Goal: Task Accomplishment & Management: Manage account settings

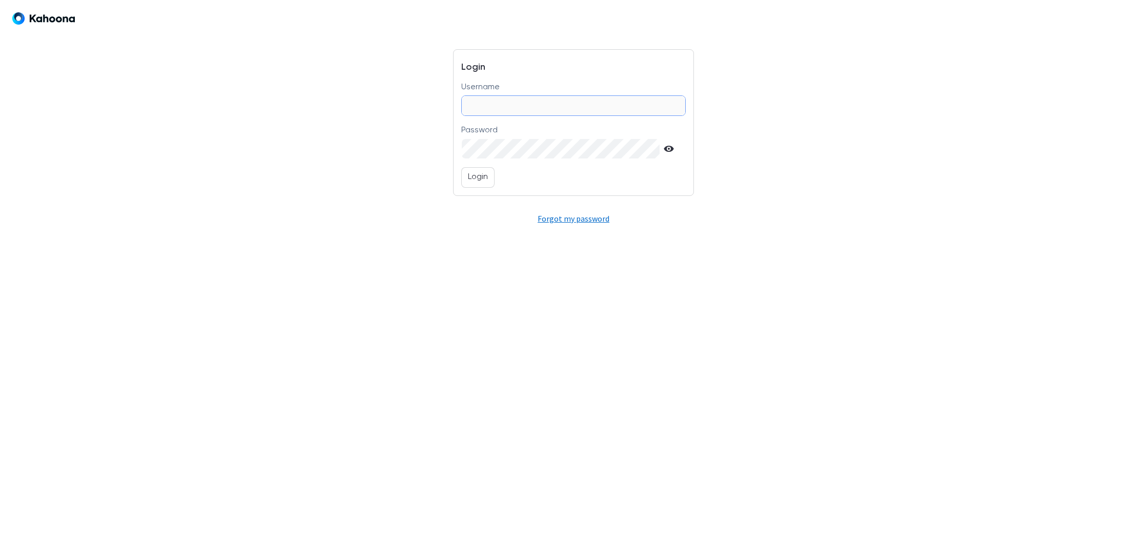
click at [529, 107] on input "Username" at bounding box center [573, 105] width 223 height 19
type input "*"
type input "**********"
click at [479, 176] on p "Login" at bounding box center [478, 177] width 20 height 13
click at [479, 180] on p "Login" at bounding box center [478, 177] width 20 height 13
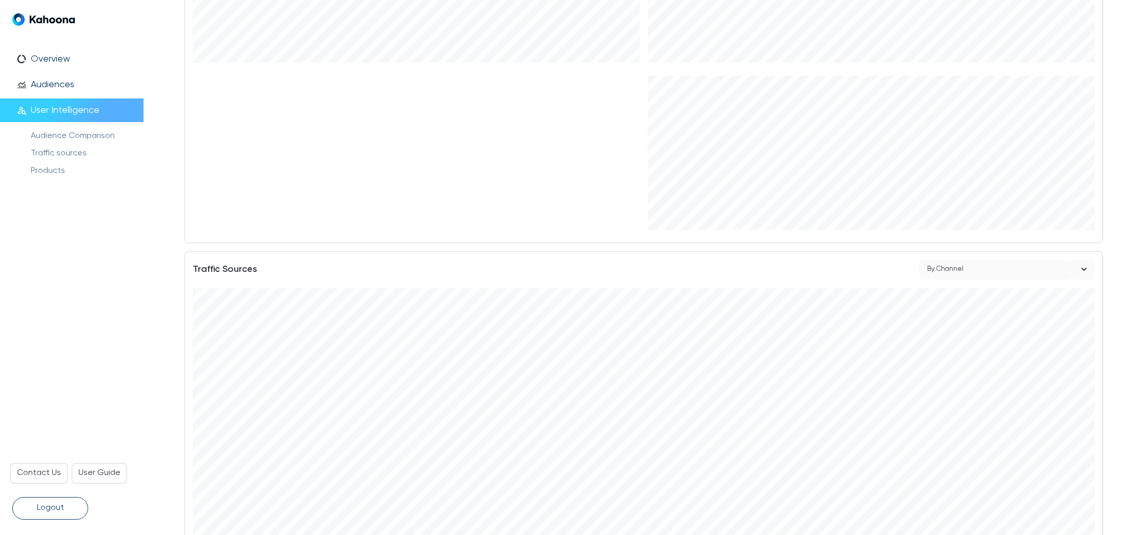
scroll to position [260, 0]
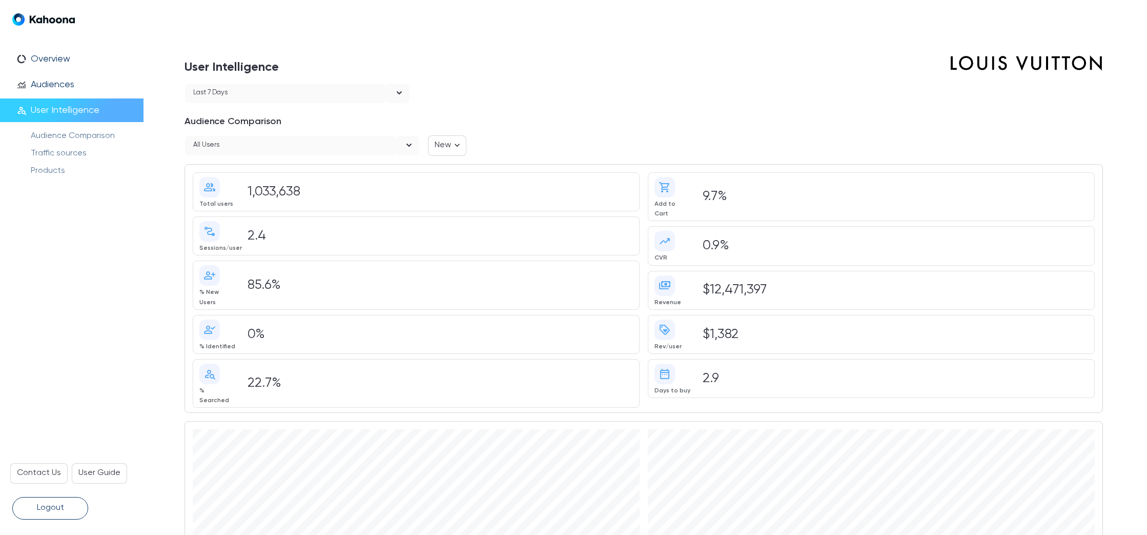
click at [815, 284] on div "$12,471,397" at bounding box center [894, 290] width 390 height 12
click at [530, 103] on div at bounding box center [760, 93] width 685 height 21
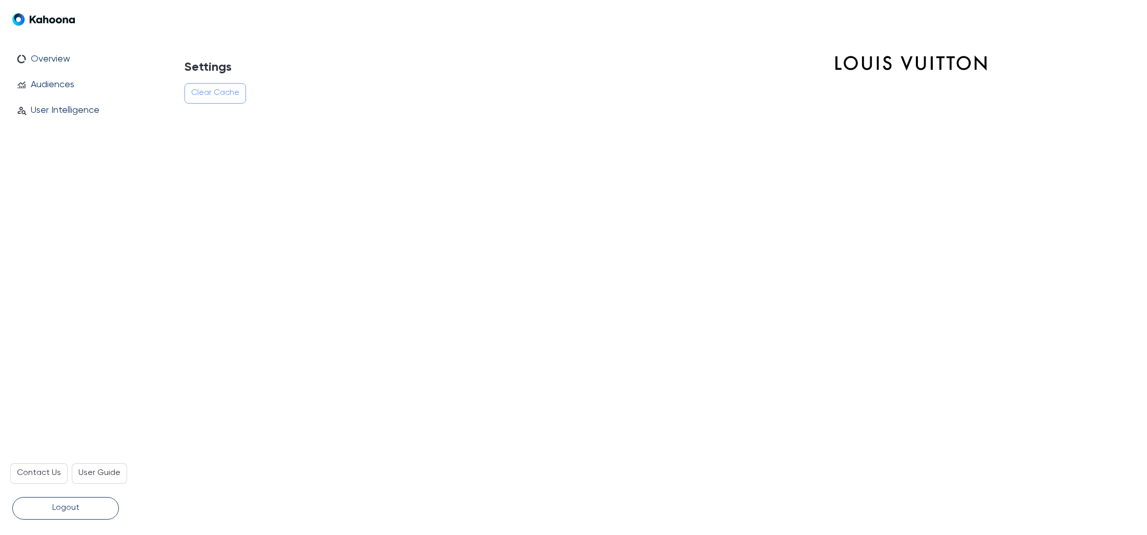
click at [203, 100] on button "Clear Cache" at bounding box center [216, 93] width 62 height 21
click at [204, 92] on p "Clear Cache" at bounding box center [215, 93] width 48 height 13
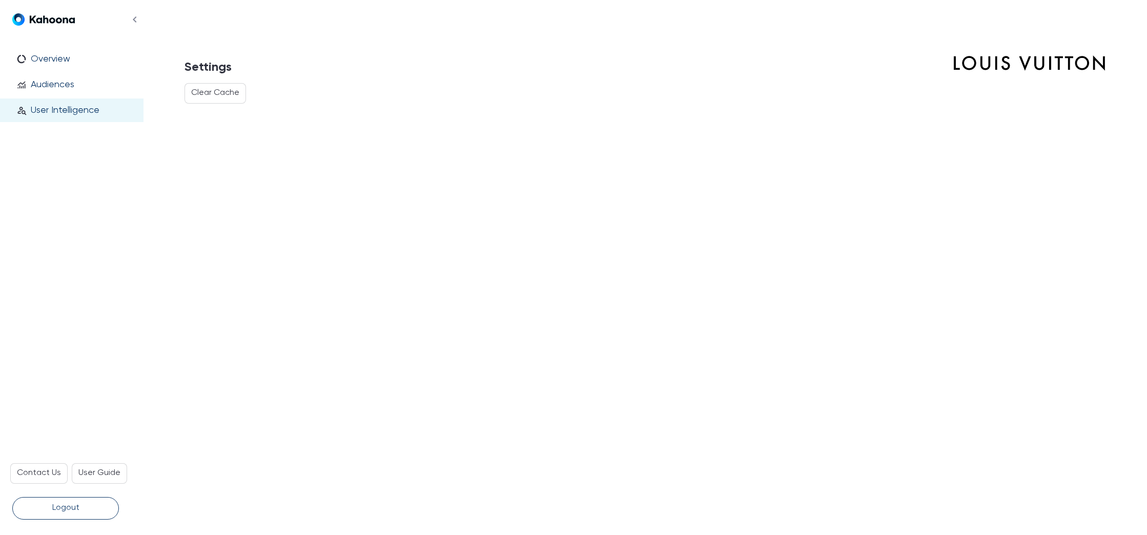
click at [65, 111] on p "User Intelligence" at bounding box center [65, 110] width 69 height 11
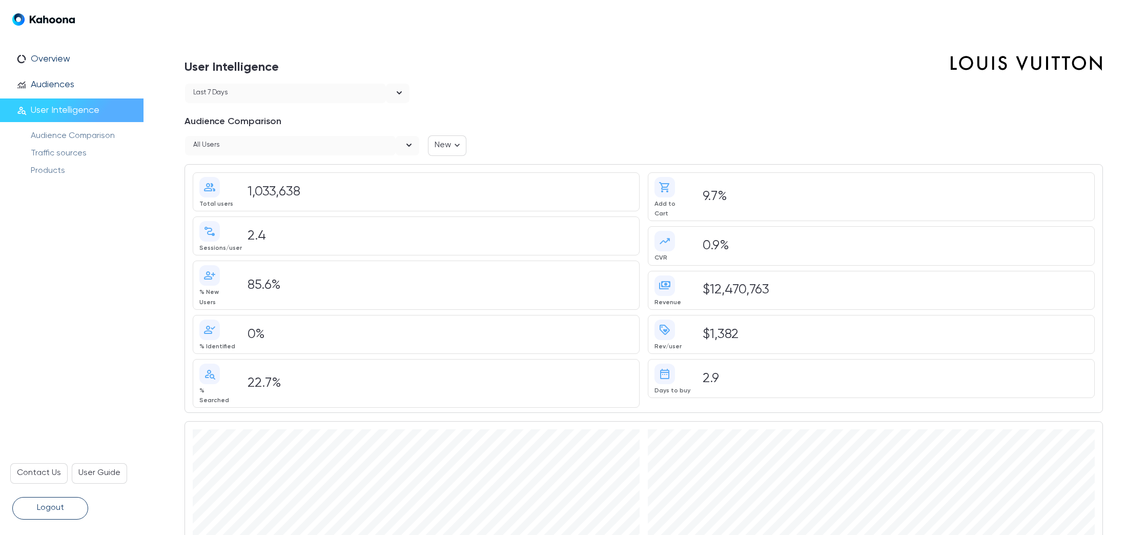
click at [308, 95] on div "Last 7 days" at bounding box center [285, 93] width 201 height 19
click at [561, 85] on div at bounding box center [760, 93] width 685 height 21
click at [361, 98] on div "Last 7 days" at bounding box center [285, 93] width 201 height 19
click at [222, 153] on div "Last 14 days" at bounding box center [297, 154] width 209 height 13
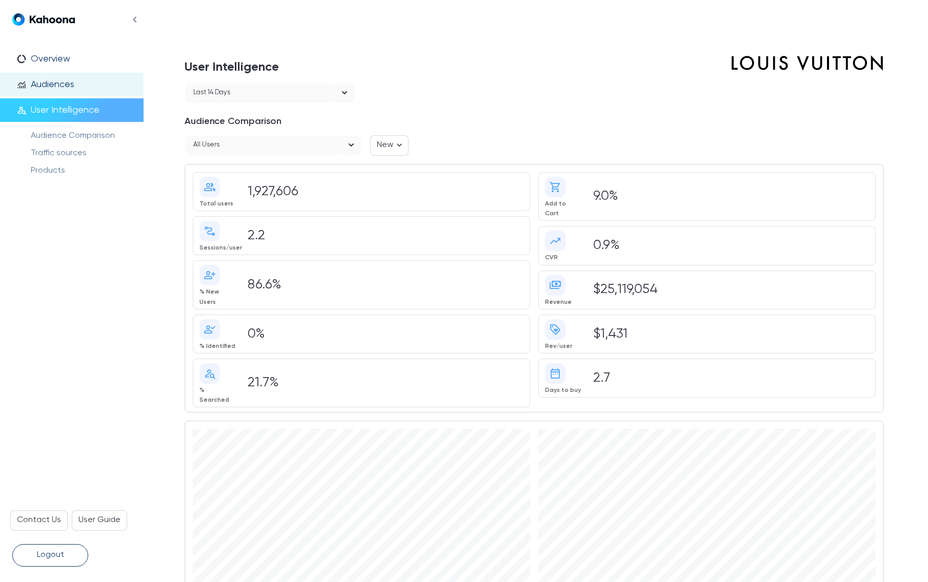
click at [53, 86] on p "Audiences" at bounding box center [53, 84] width 44 height 11
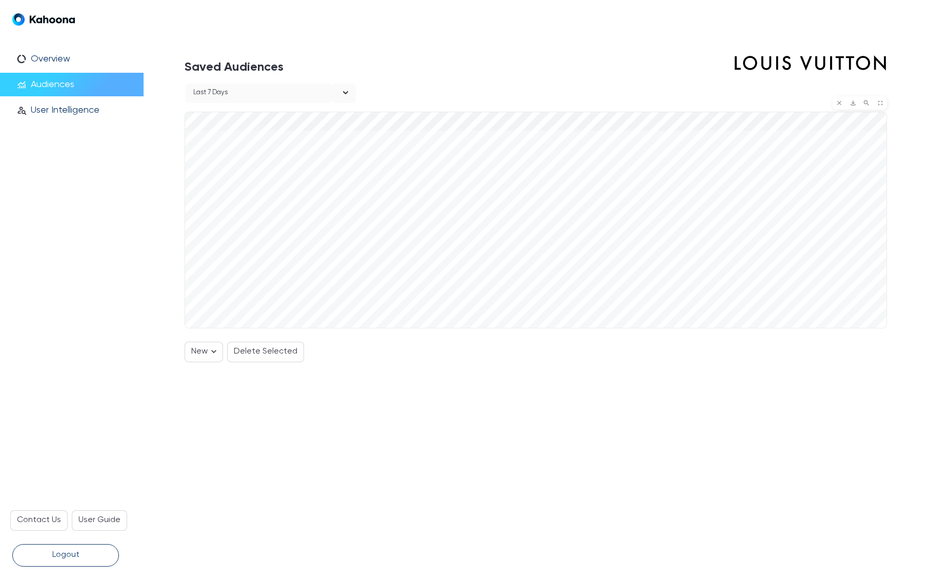
click at [194, 300] on div at bounding box center [535, 220] width 701 height 216
click at [250, 353] on p "Delete Selected" at bounding box center [266, 351] width 64 height 13
click at [211, 335] on icon at bounding box center [214, 334] width 10 height 10
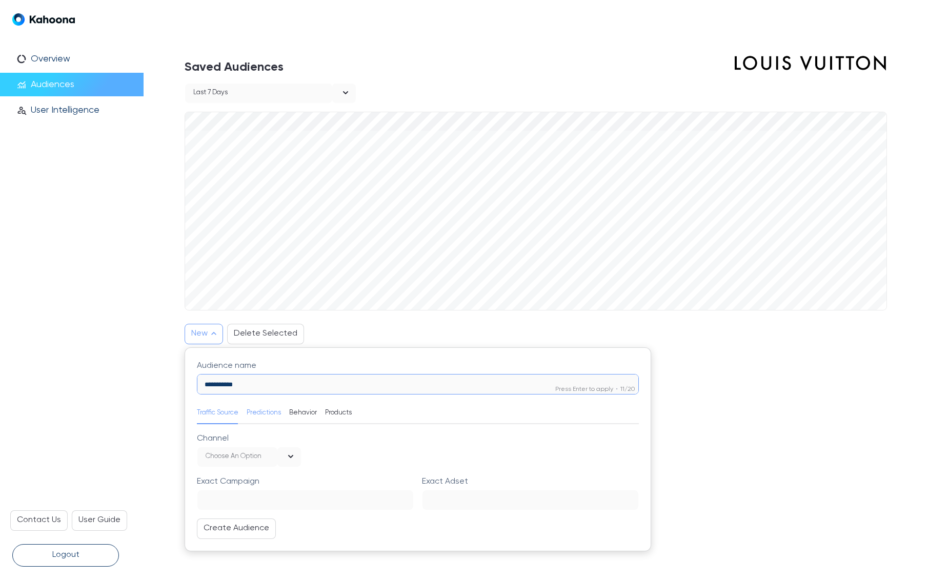
type input "**********"
click at [258, 415] on p "Predictions" at bounding box center [264, 413] width 34 height 12
click at [257, 452] on div "Choose an option" at bounding box center [240, 457] width 68 height 12
click at [219, 495] on div "High PoP" at bounding box center [249, 498] width 88 height 13
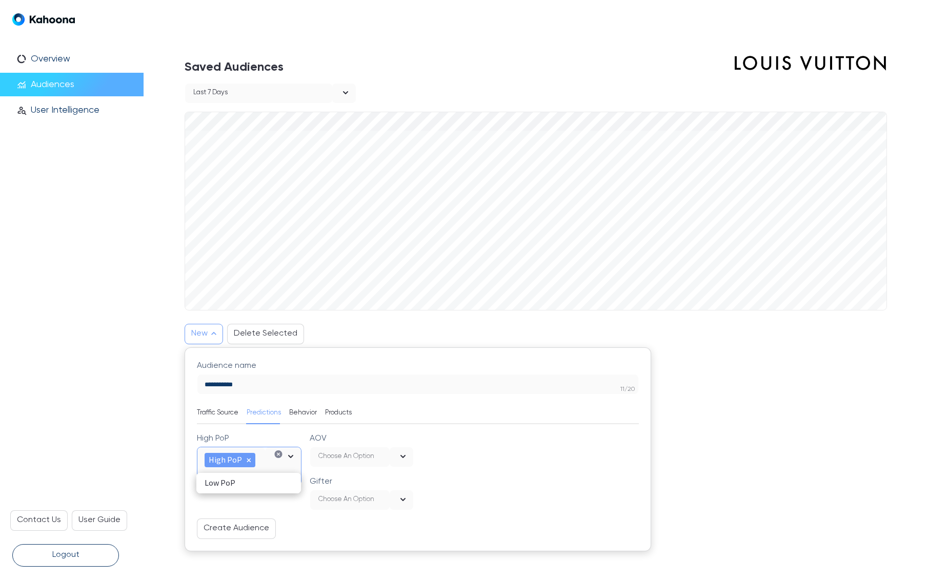
click at [465, 476] on div at bounding box center [474, 472] width 105 height 78
click at [233, 530] on p "Create Audience" at bounding box center [236, 528] width 66 height 13
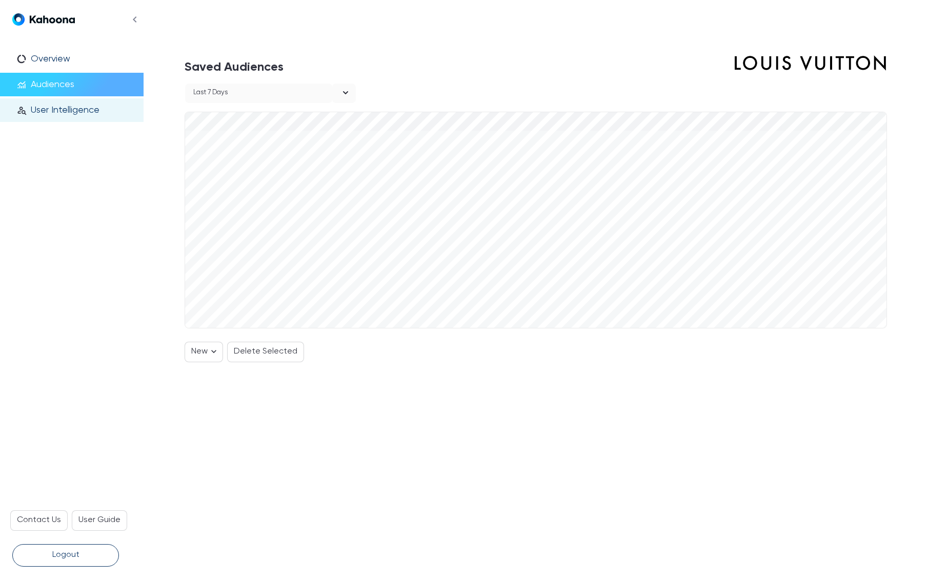
click at [87, 107] on p "User Intelligence" at bounding box center [65, 110] width 69 height 11
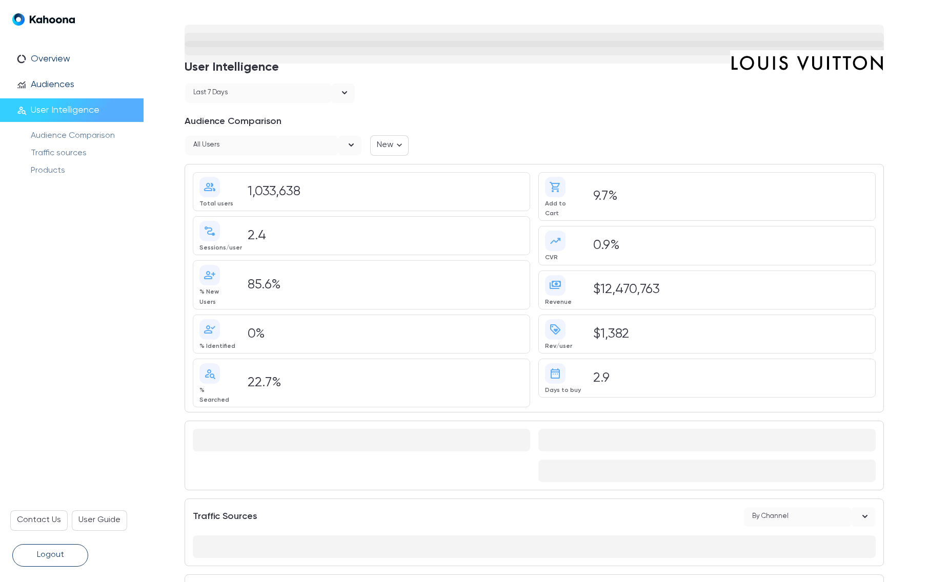
click at [240, 146] on div "All users" at bounding box center [261, 145] width 153 height 19
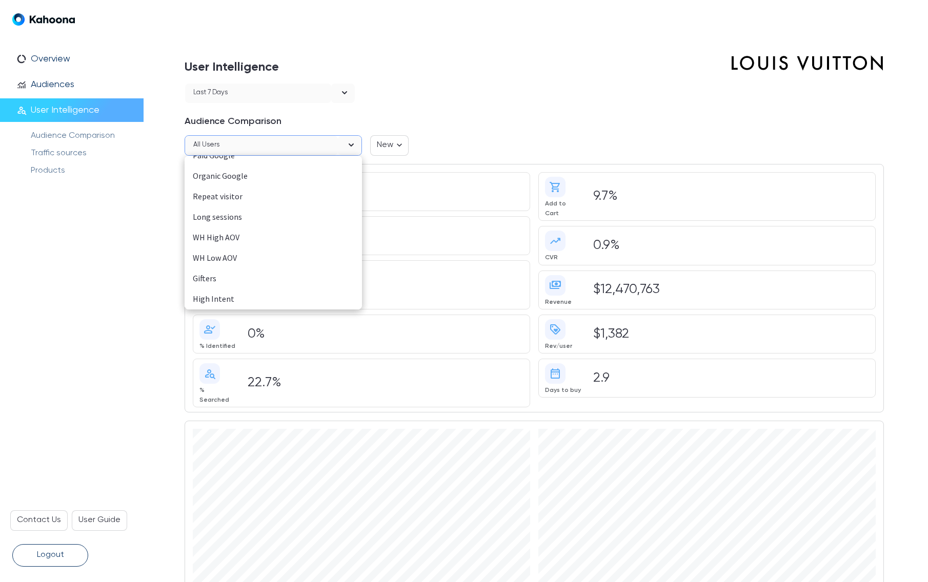
click at [211, 276] on div "Gifters" at bounding box center [273, 278] width 161 height 13
